Goal: Check status: Check status

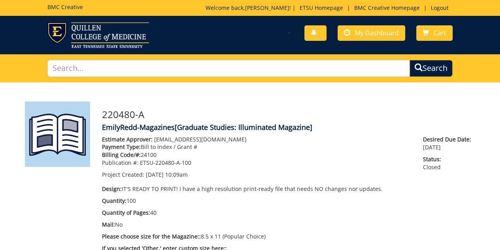
scroll to position [956, 0]
click at [374, 41] on div "You have no new notifications My Dashboard Cart" at bounding box center [354, 33] width 208 height 23
click at [375, 34] on span "My Dashboard" at bounding box center [377, 32] width 44 height 9
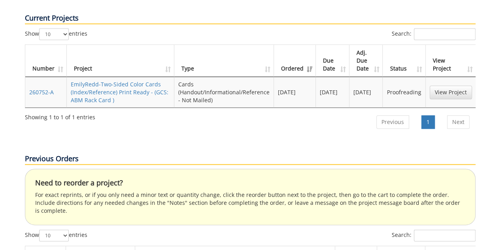
scroll to position [435, 0]
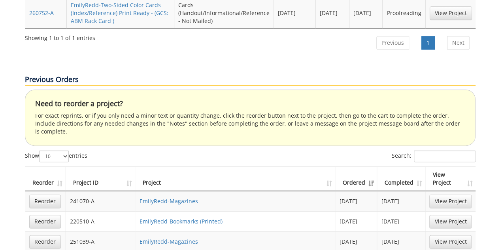
click at [354, 167] on th "Ordered" at bounding box center [356, 179] width 42 height 24
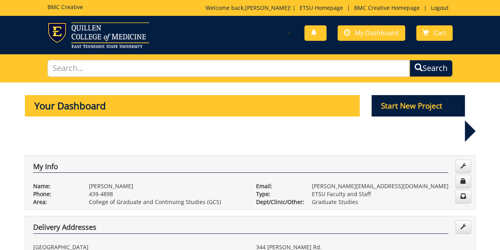
scroll to position [480, 0]
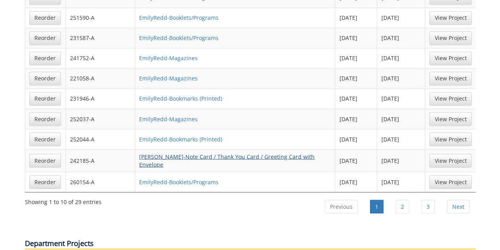
scroll to position [599, 0]
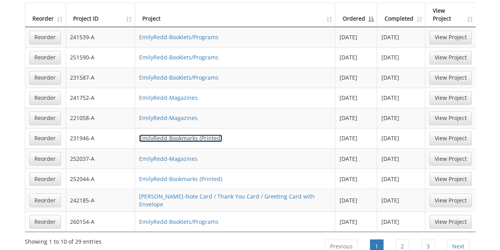
click at [205, 134] on link "EmilyRedd-Bookmarks (Printed)" at bounding box center [180, 138] width 83 height 8
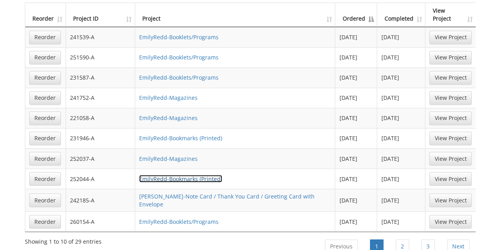
click at [210, 182] on link "EmilyRedd-Bookmarks (Printed)" at bounding box center [180, 178] width 83 height 8
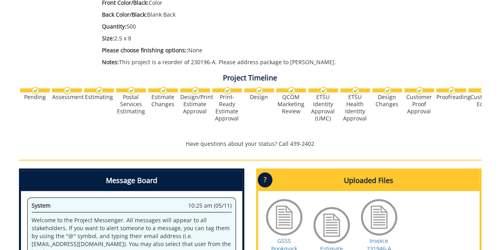
scroll to position [237, 0]
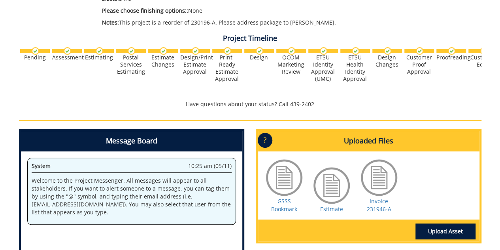
click at [369, 181] on div at bounding box center [380, 177] width 40 height 40
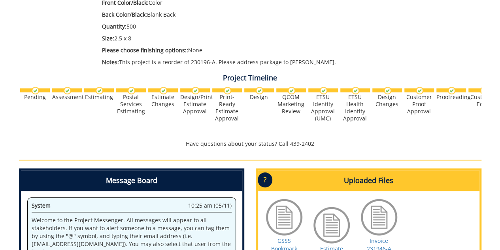
scroll to position [237, 0]
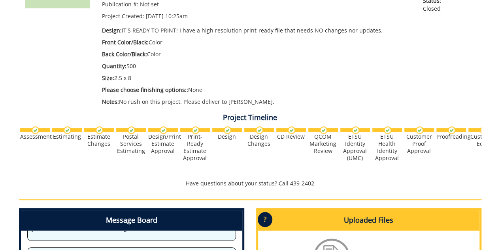
scroll to position [277, 0]
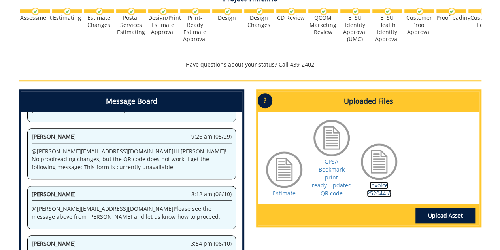
click at [381, 188] on link "Invoice 252044-A" at bounding box center [379, 188] width 25 height 15
